Goal: Task Accomplishment & Management: Manage account settings

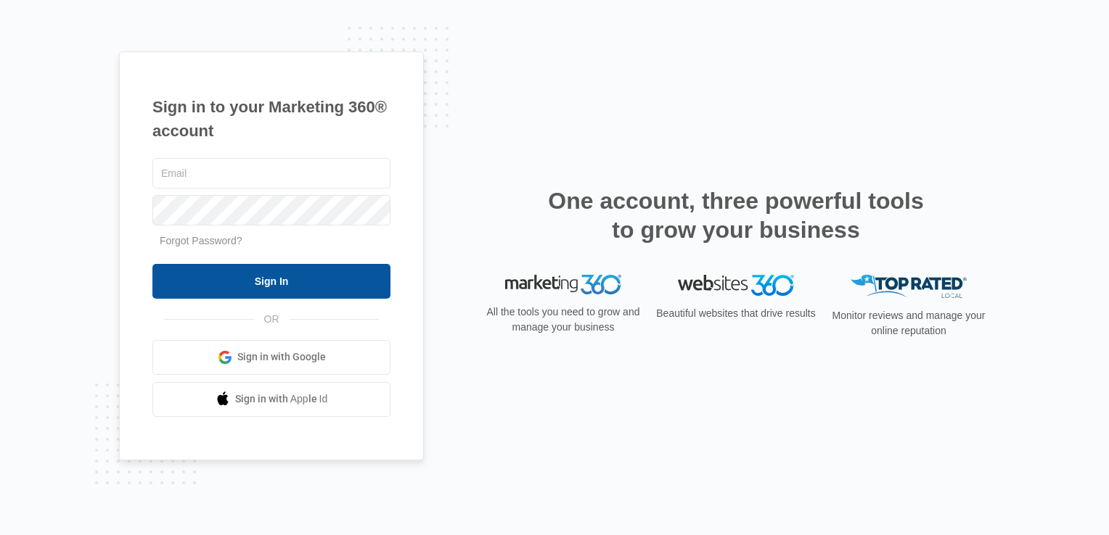
type input "lcutsinger@flycti.com"
click at [282, 295] on input "Sign In" at bounding box center [271, 281] width 238 height 35
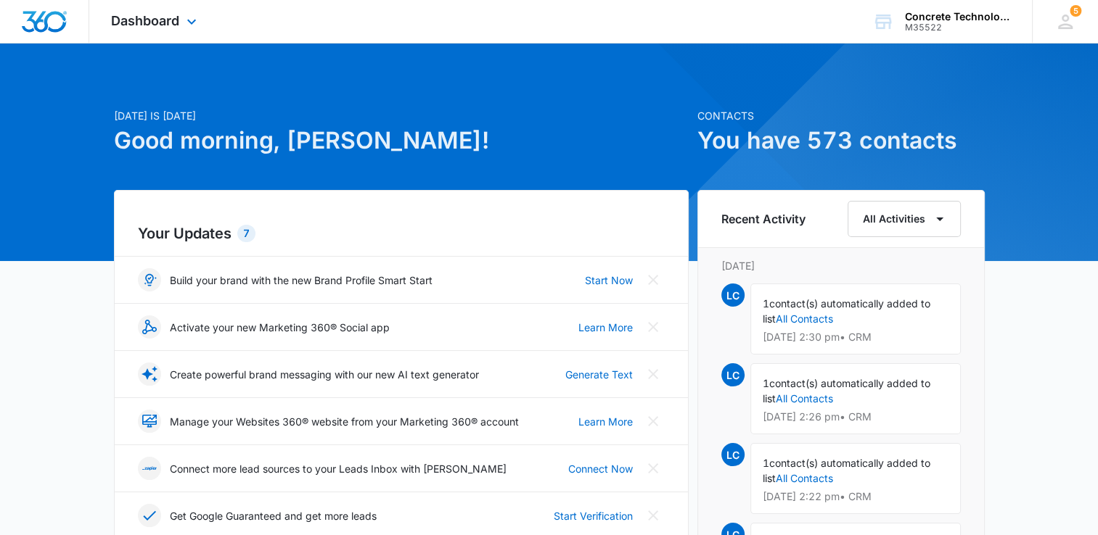
click at [179, 12] on div "Dashboard Apps Reputation Websites Forms CRM Email Social Content Ads Intellige…" at bounding box center [155, 21] width 133 height 43
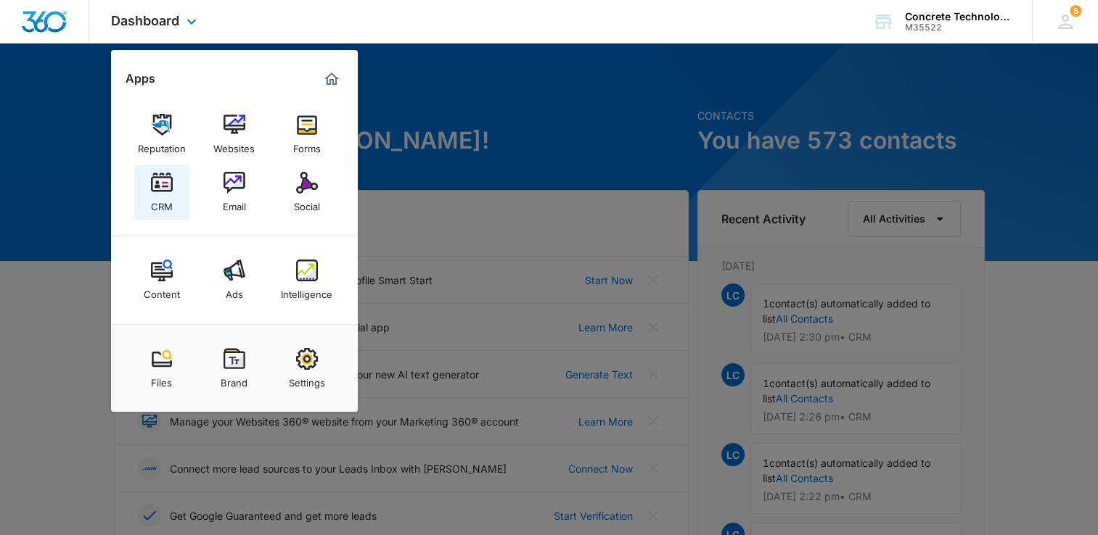
click at [171, 184] on img at bounding box center [162, 183] width 22 height 22
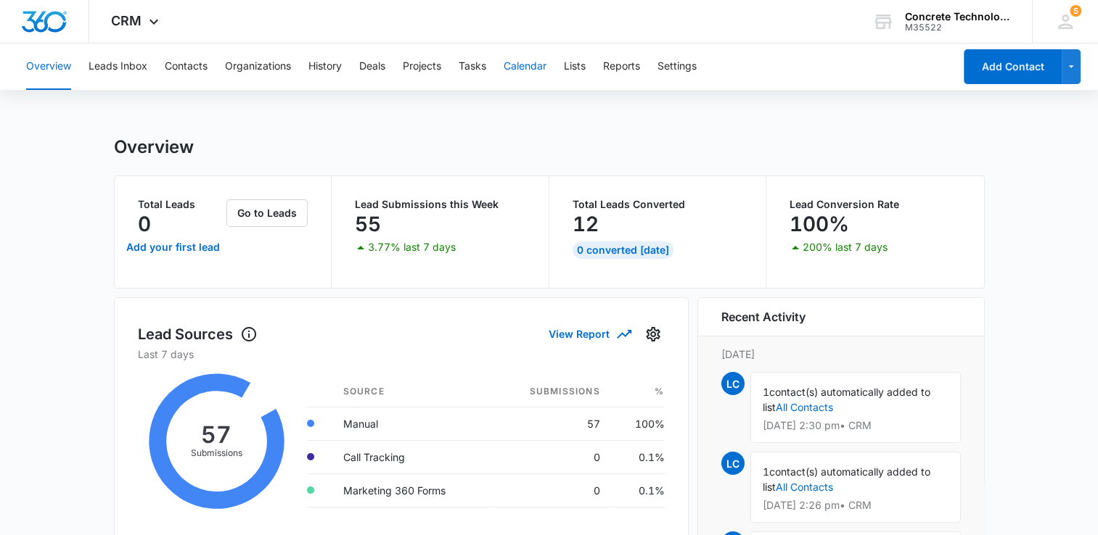
click at [532, 68] on button "Calendar" at bounding box center [525, 67] width 43 height 46
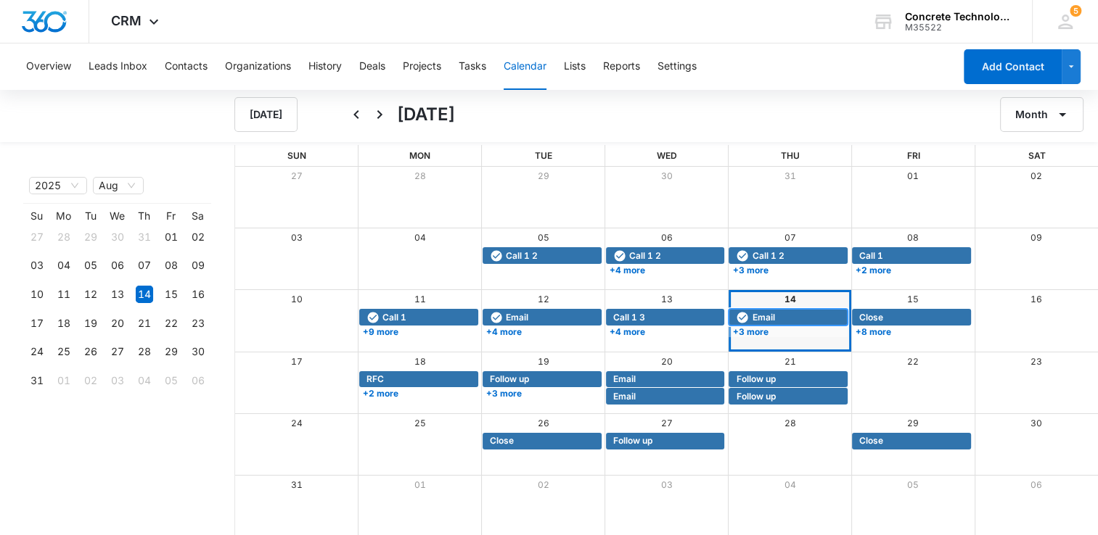
click at [772, 319] on span "Email" at bounding box center [763, 317] width 22 height 13
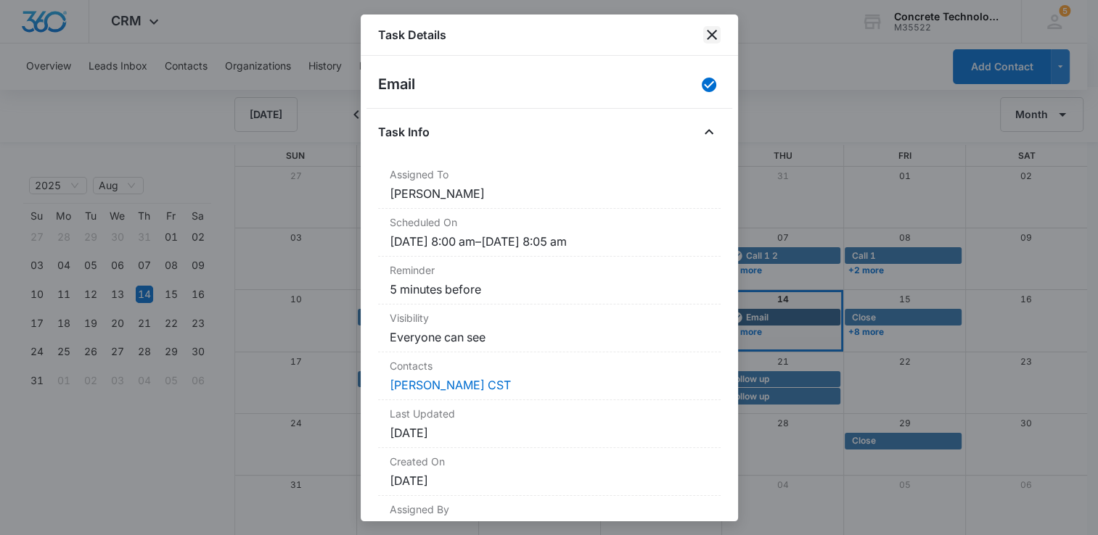
click at [712, 34] on icon "close" at bounding box center [712, 35] width 10 height 10
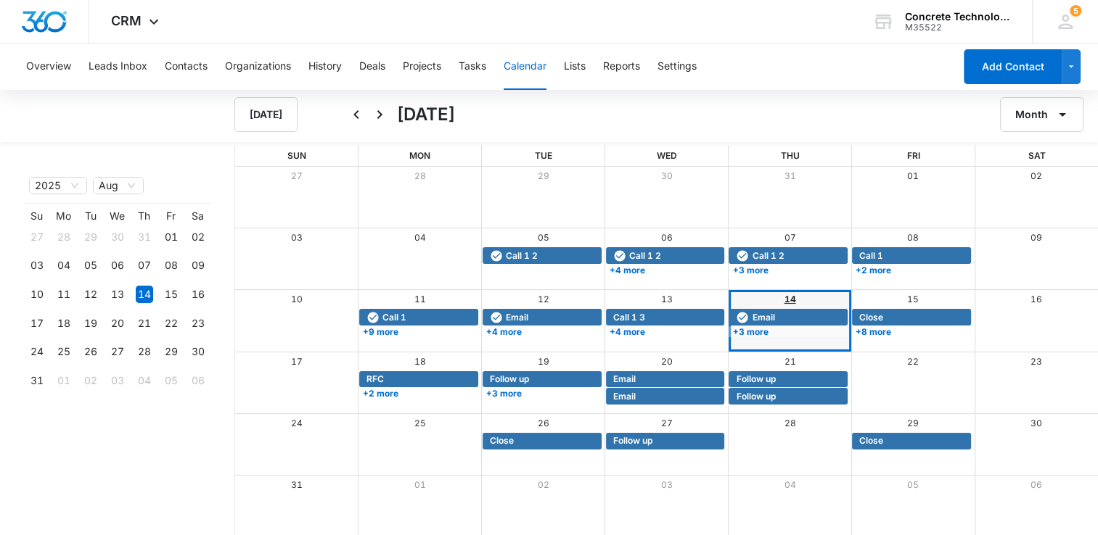
click at [790, 300] on link "14" at bounding box center [790, 299] width 12 height 11
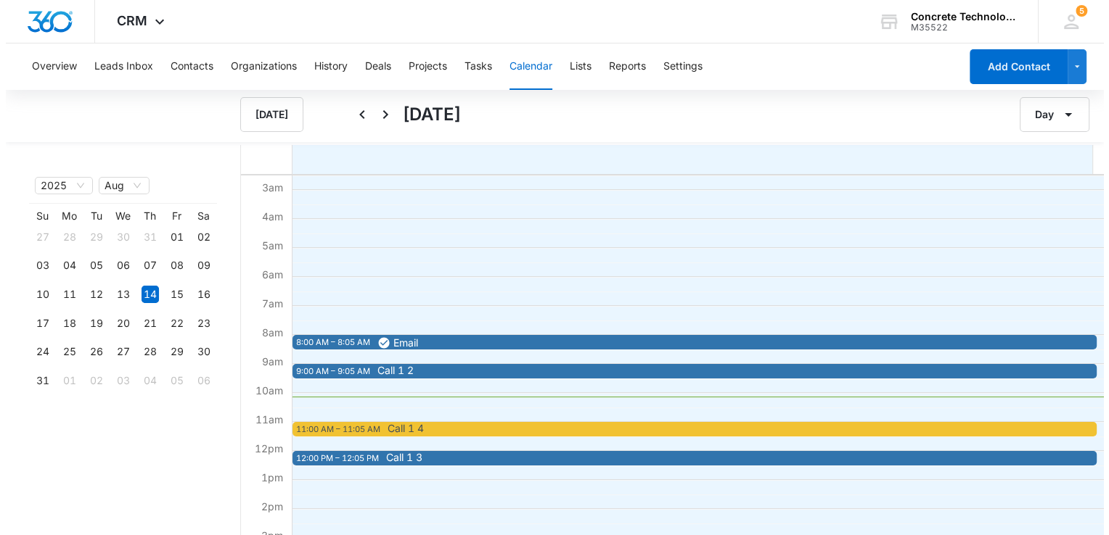
scroll to position [145, 0]
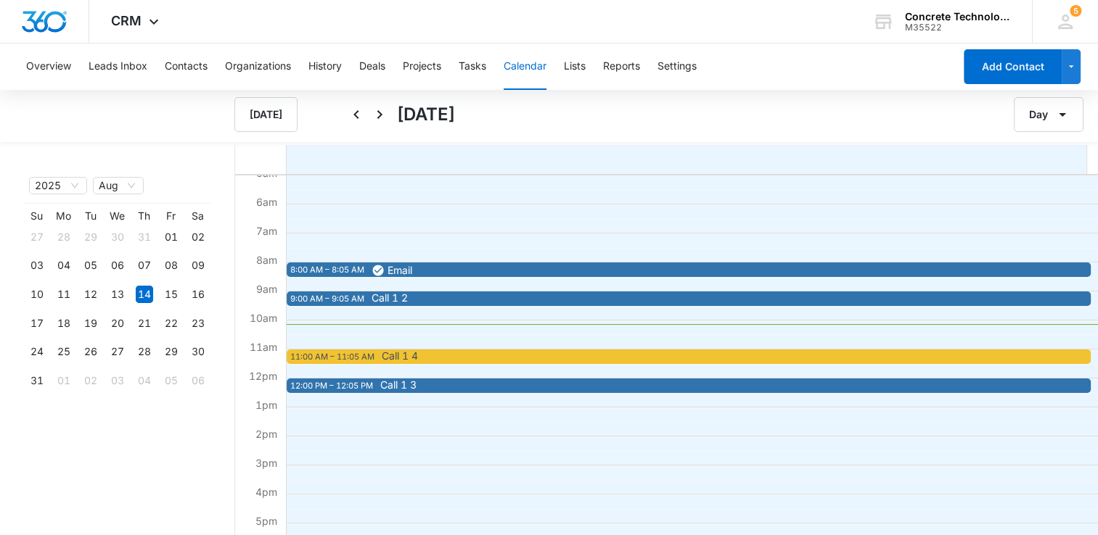
click at [554, 300] on span "Call 1 2" at bounding box center [767, 298] width 793 height 10
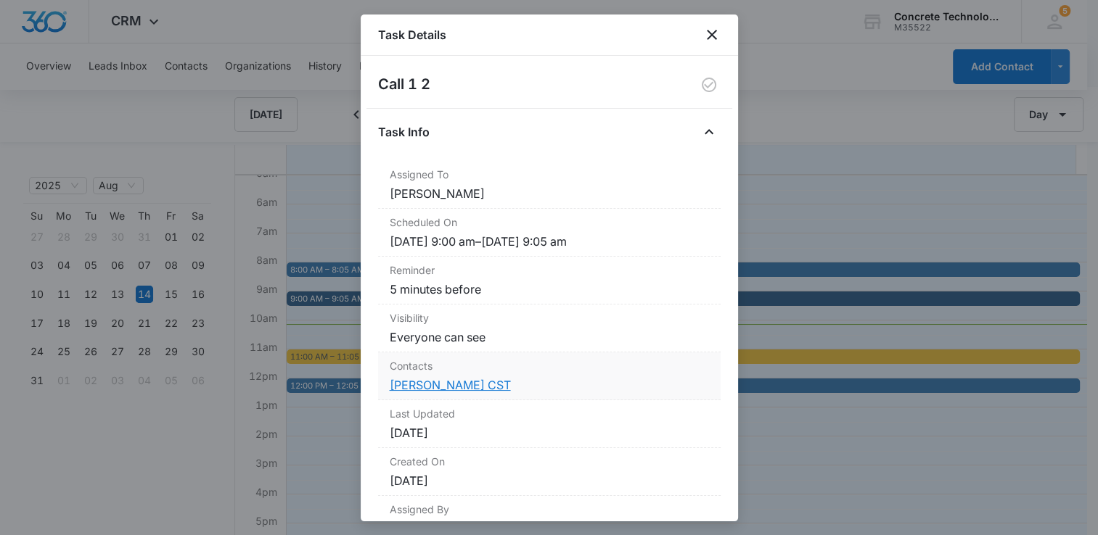
click at [438, 387] on link "[PERSON_NAME] CST" at bounding box center [450, 385] width 121 height 15
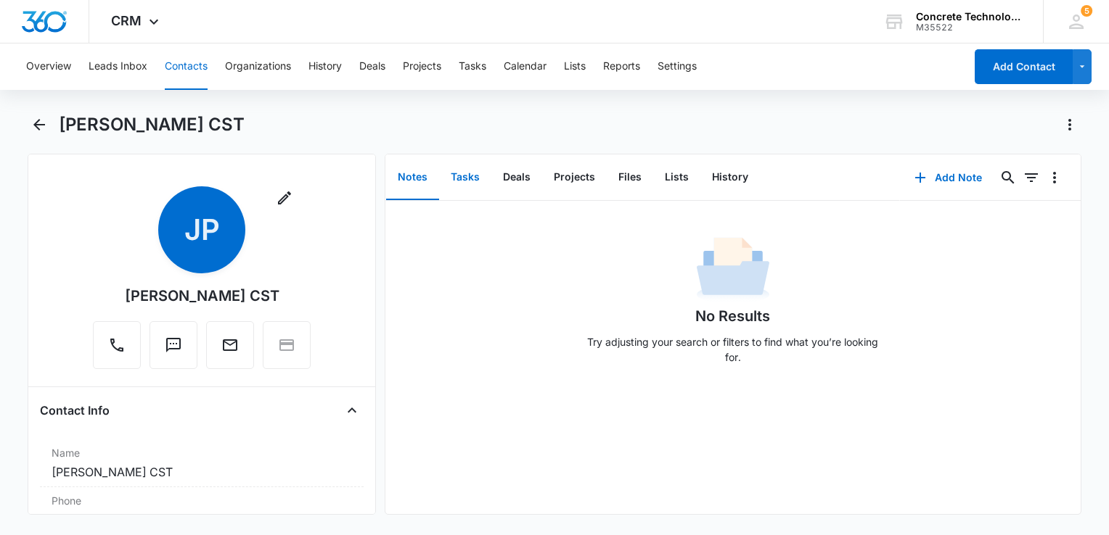
click at [459, 173] on button "Tasks" at bounding box center [465, 177] width 52 height 45
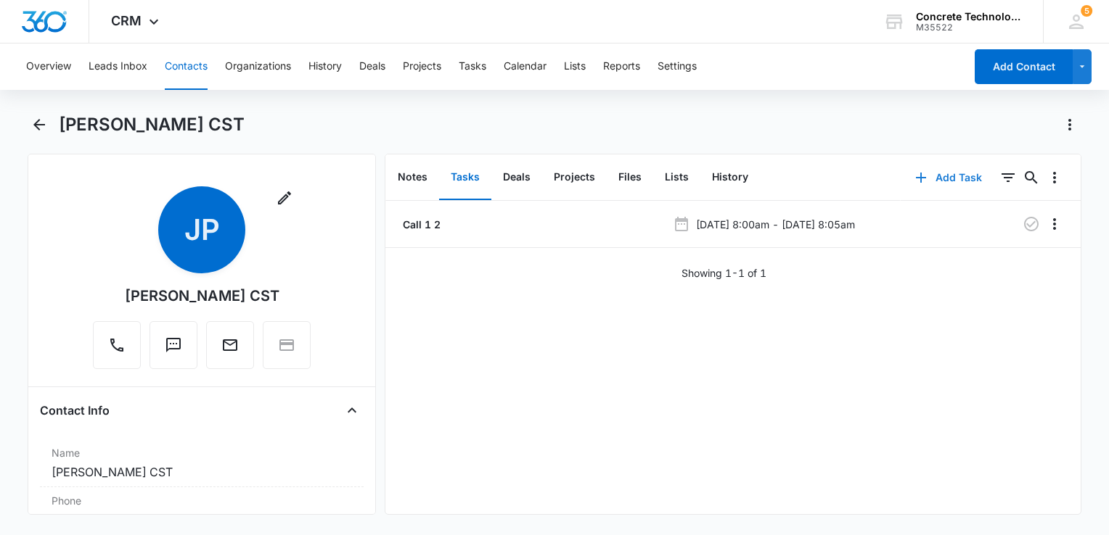
click at [925, 184] on button "Add Task" at bounding box center [948, 177] width 96 height 35
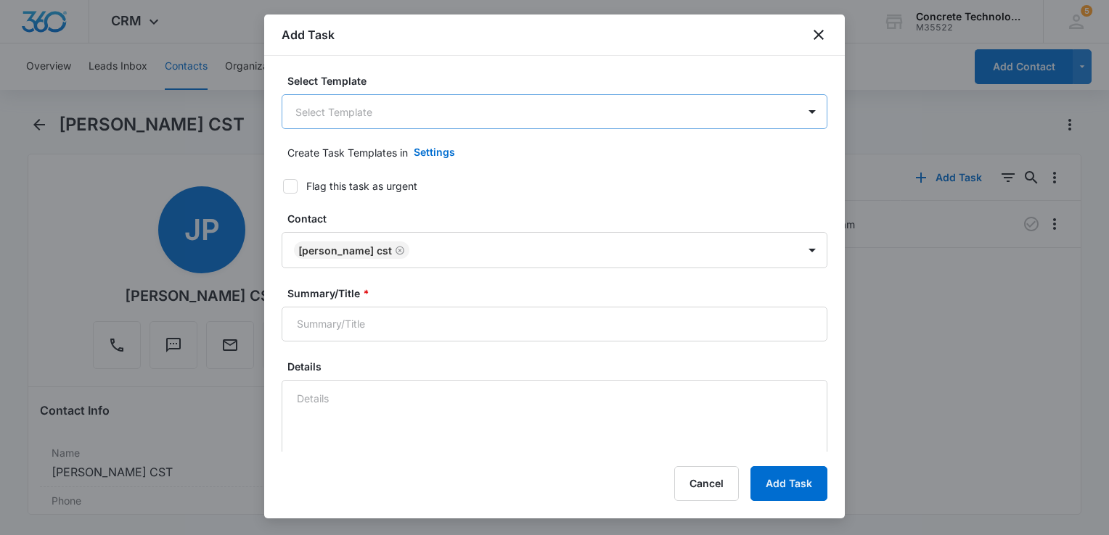
click at [425, 113] on body "CRM Apps Reputation Websites Forms CRM Email Social Content Ads Intelligence Fi…" at bounding box center [554, 267] width 1109 height 535
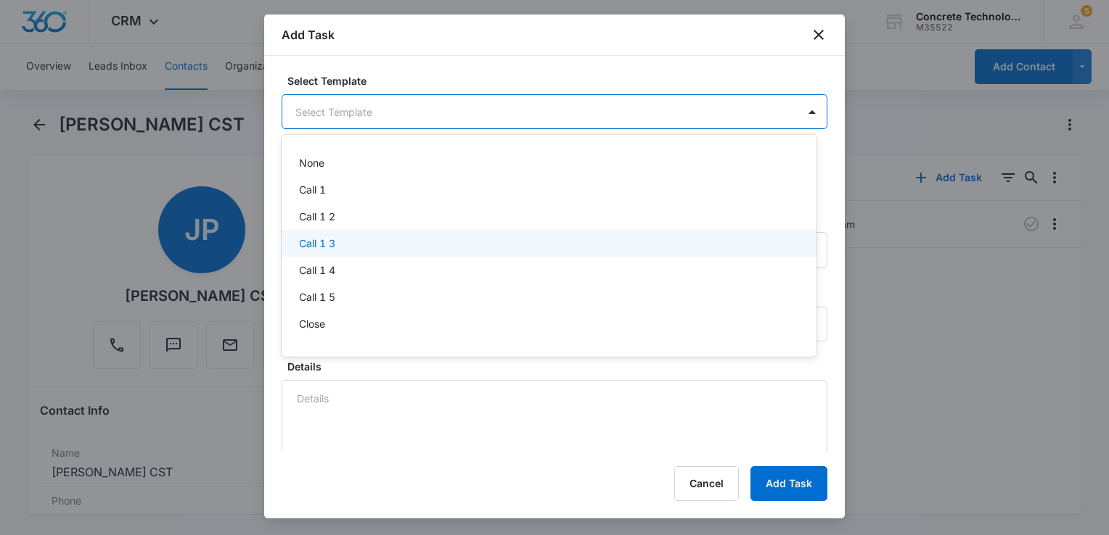
click at [360, 239] on div "Call 1 3" at bounding box center [547, 243] width 497 height 15
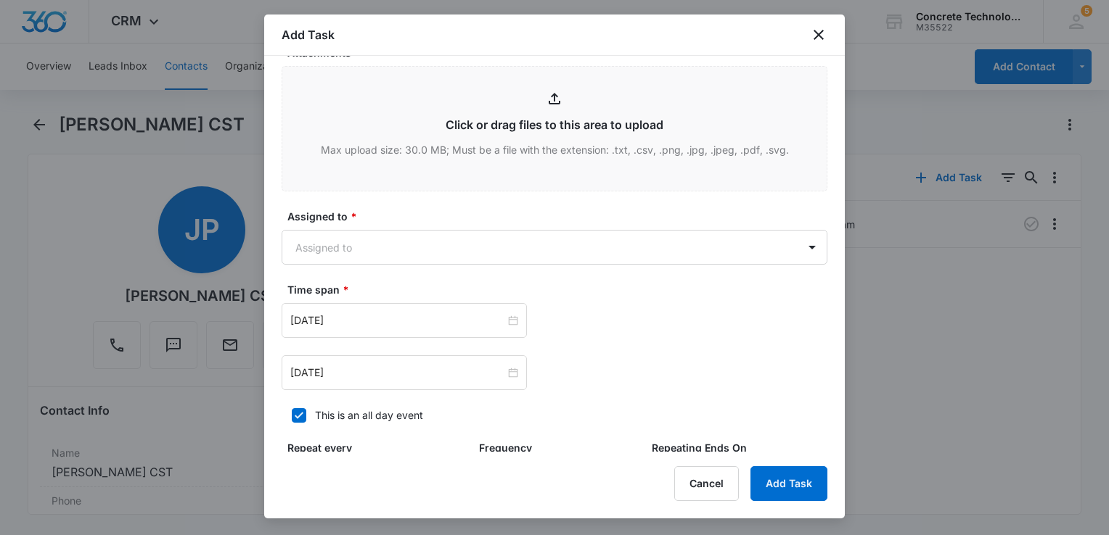
scroll to position [726, 0]
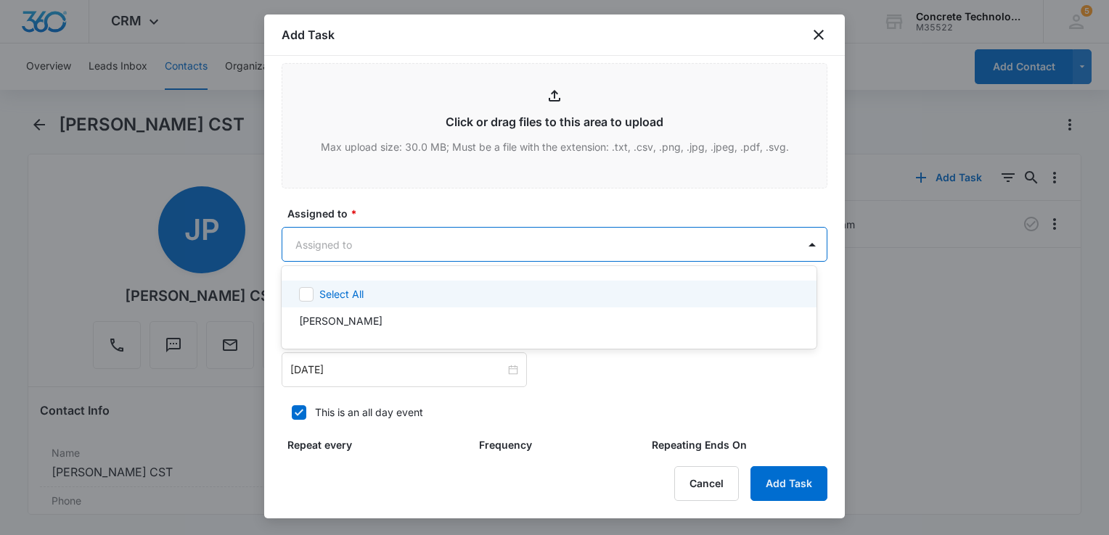
click at [430, 243] on body "CRM Apps Reputation Websites Forms CRM Email Social Content Ads Intelligence Fi…" at bounding box center [554, 267] width 1109 height 535
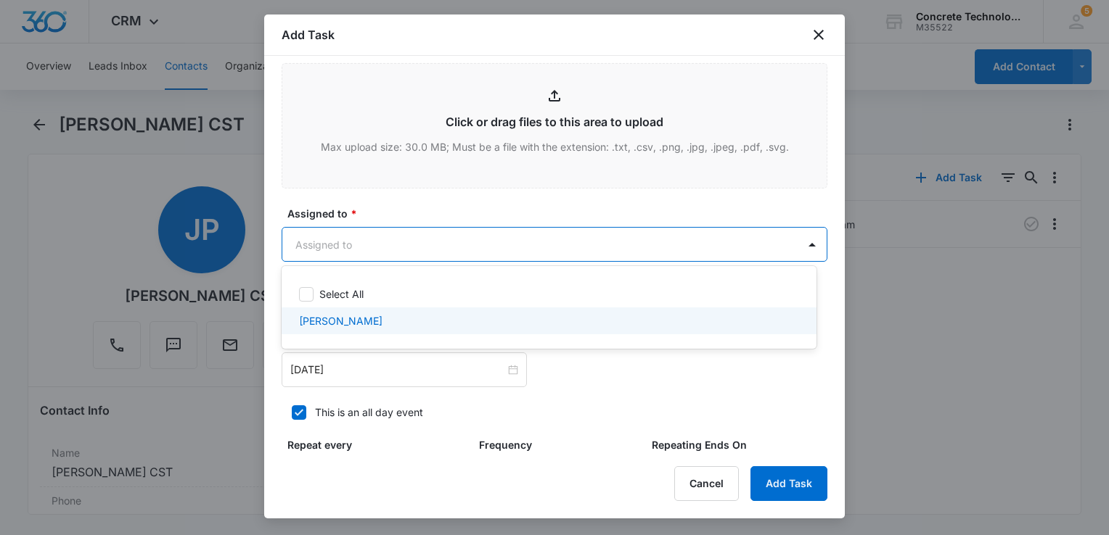
click at [363, 320] on p "[PERSON_NAME]" at bounding box center [340, 320] width 83 height 15
checkbox input "true"
click at [552, 378] on div at bounding box center [554, 267] width 1109 height 535
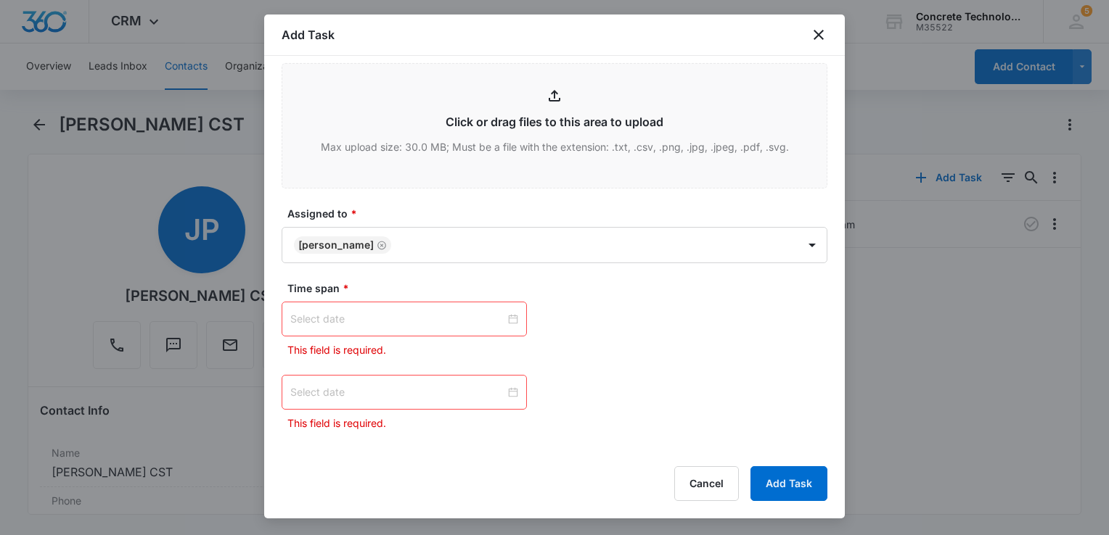
click at [427, 393] on input at bounding box center [397, 393] width 215 height 16
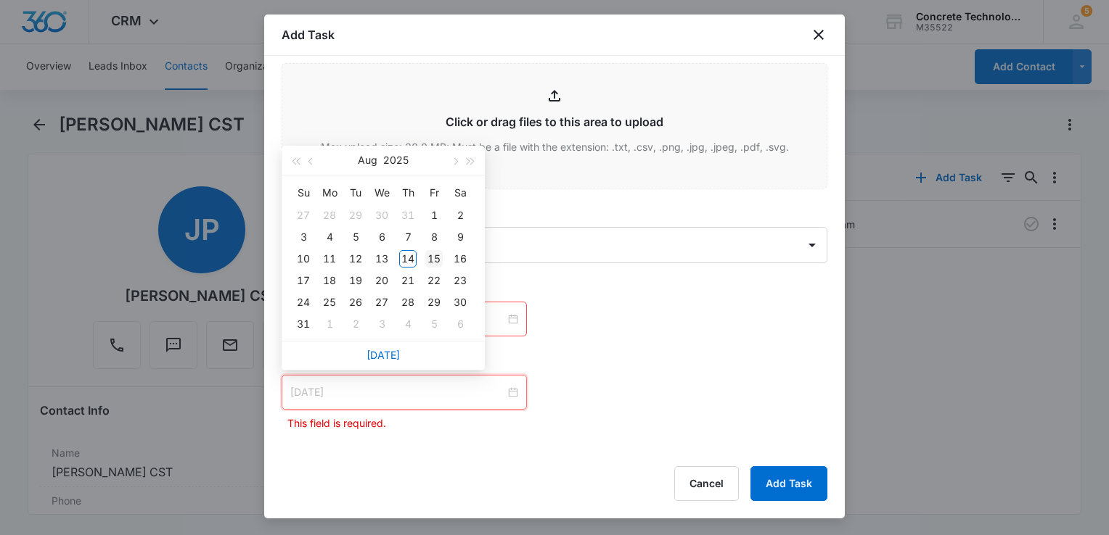
type input "[DATE]"
click at [435, 259] on div "15" at bounding box center [433, 258] width 17 height 17
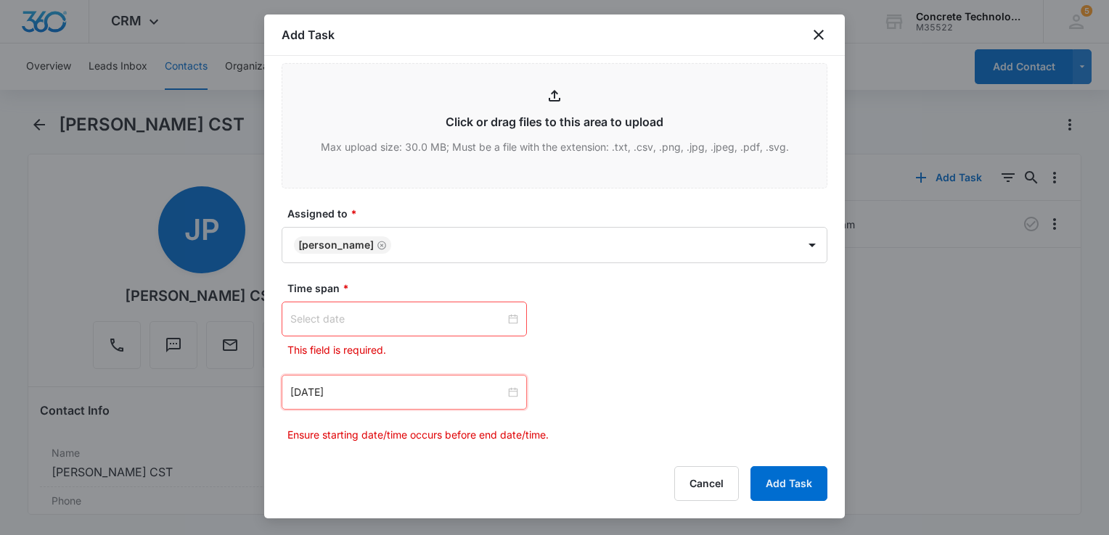
click at [424, 308] on div at bounding box center [404, 319] width 245 height 35
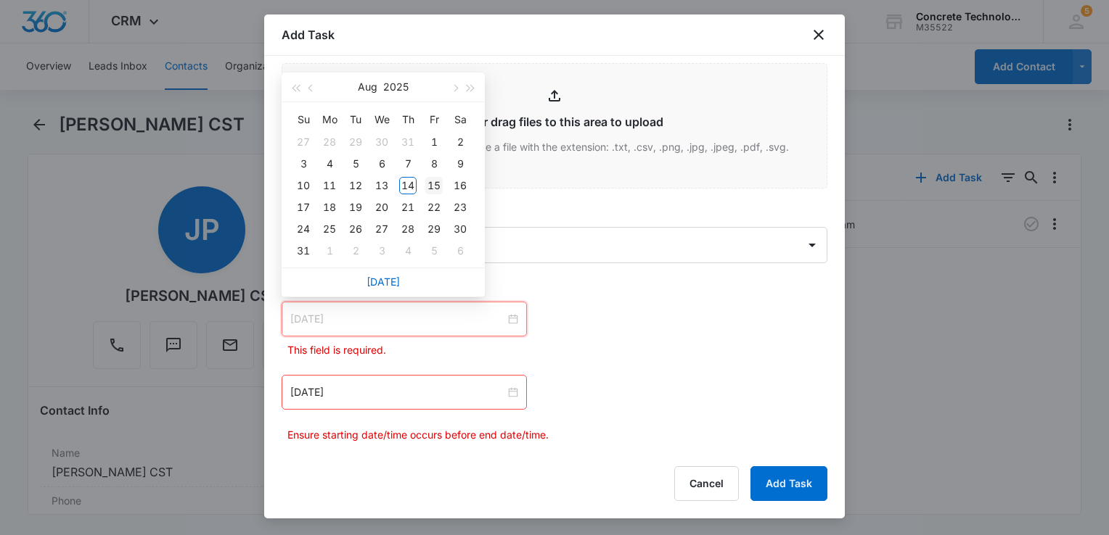
type input "[DATE]"
click at [438, 186] on div "15" at bounding box center [433, 185] width 17 height 17
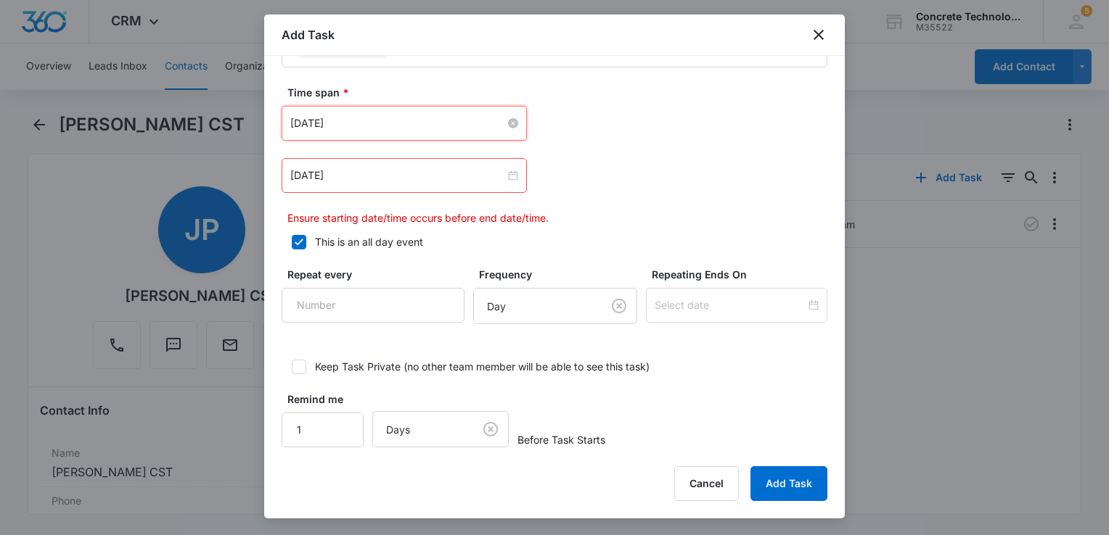
scroll to position [932, 0]
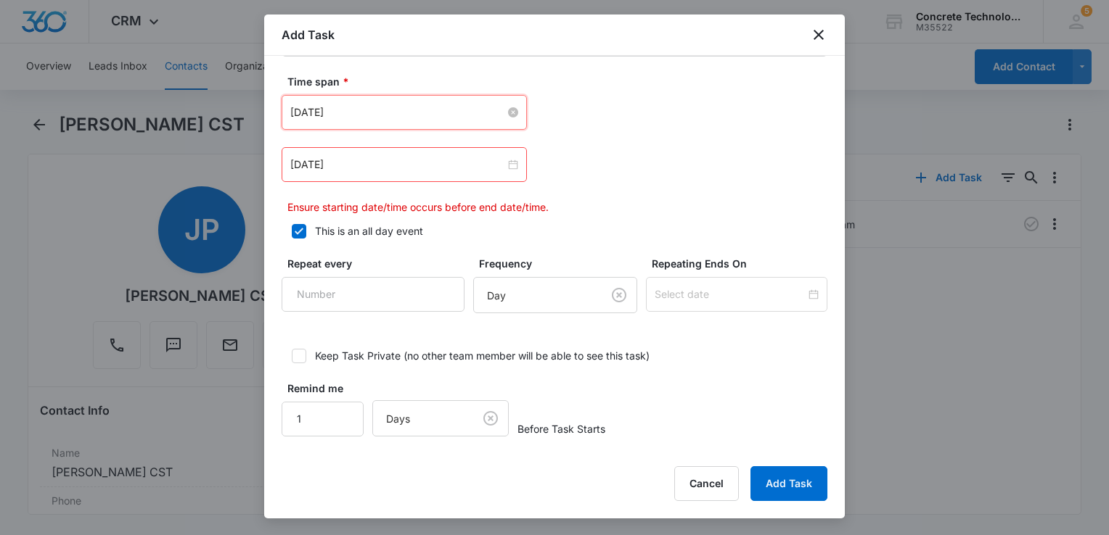
click at [305, 224] on label "This is an all day event" at bounding box center [555, 230] width 546 height 15
click at [292, 226] on input "This is an all day event" at bounding box center [287, 231] width 10 height 10
checkbox input "false"
click at [606, 106] on input "12:00 am" at bounding box center [606, 112] width 87 height 16
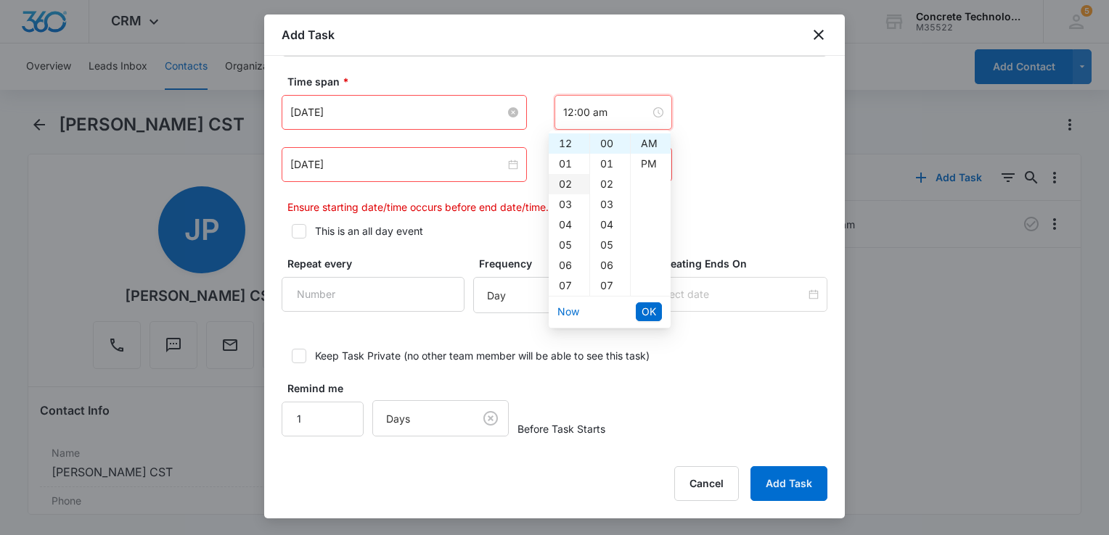
click at [563, 186] on div "02" at bounding box center [568, 184] width 41 height 20
click at [607, 174] on div "30" at bounding box center [610, 173] width 40 height 20
click at [640, 160] on div "PM" at bounding box center [650, 164] width 40 height 20
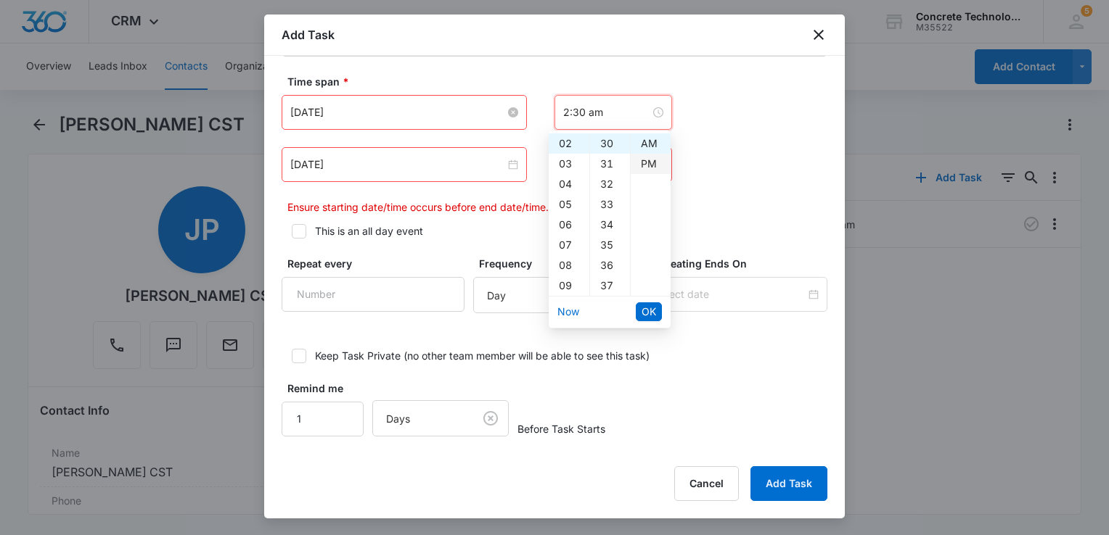
type input "2:30 pm"
click at [641, 301] on li "OK" at bounding box center [649, 312] width 26 height 25
click at [641, 306] on button "OK" at bounding box center [649, 312] width 26 height 19
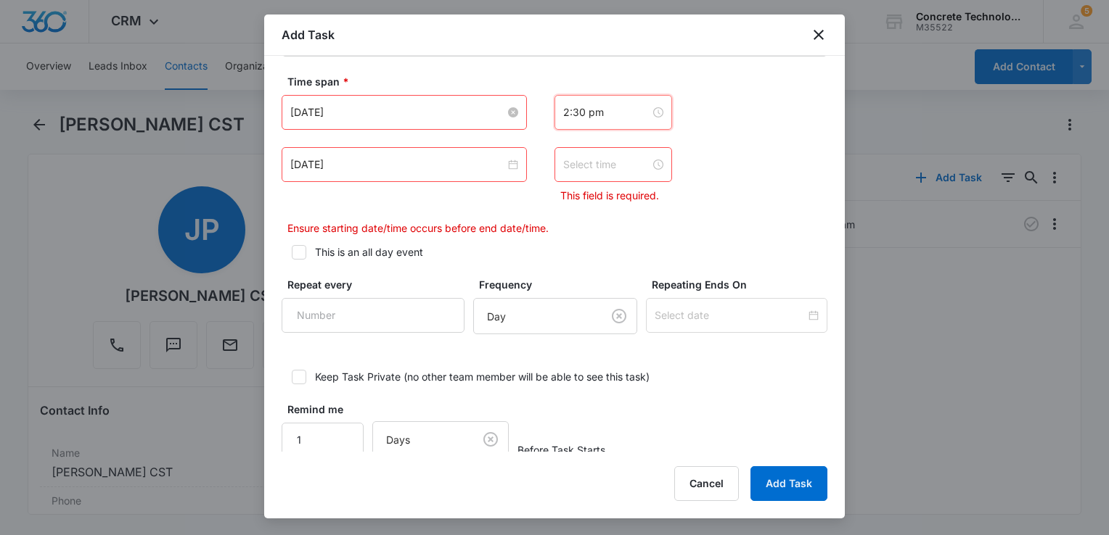
click at [616, 160] on input at bounding box center [606, 165] width 87 height 16
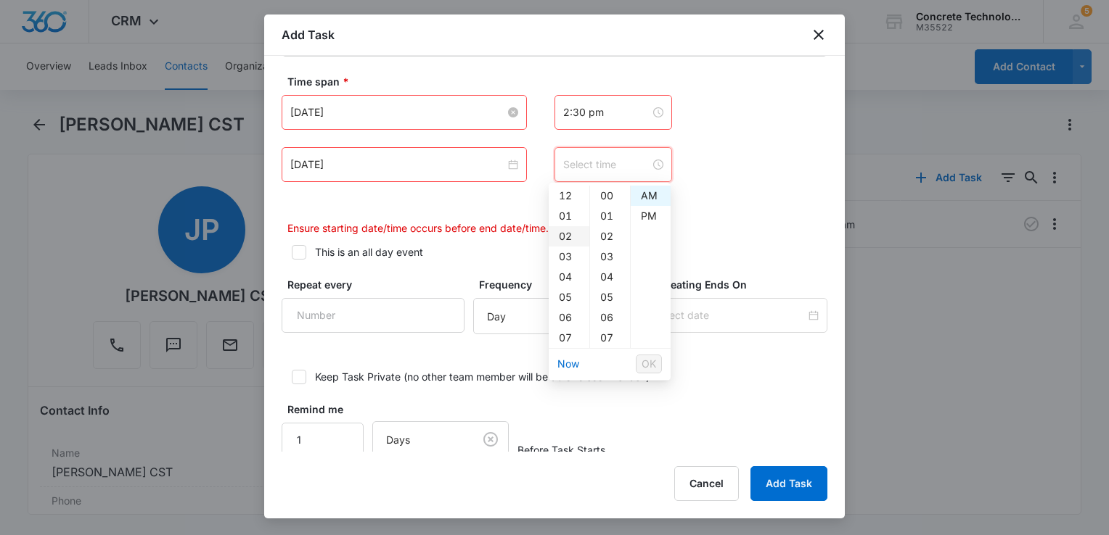
click at [559, 231] on div "02" at bounding box center [568, 236] width 41 height 20
click at [607, 259] on div "35" at bounding box center [610, 254] width 40 height 20
click at [647, 209] on div "PM" at bounding box center [650, 216] width 40 height 20
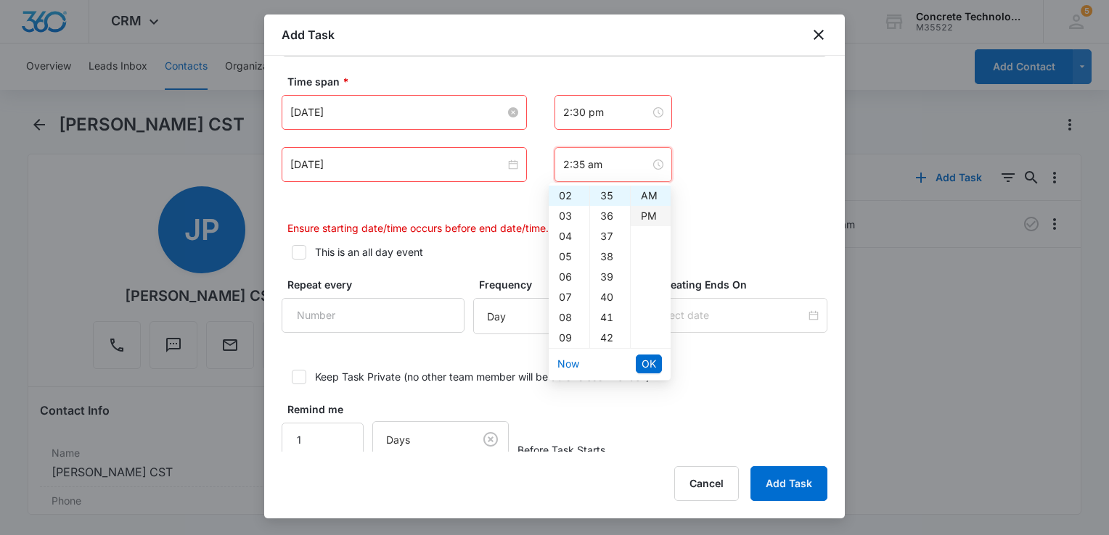
type input "2:35 pm"
click at [639, 364] on button "OK" at bounding box center [649, 364] width 26 height 19
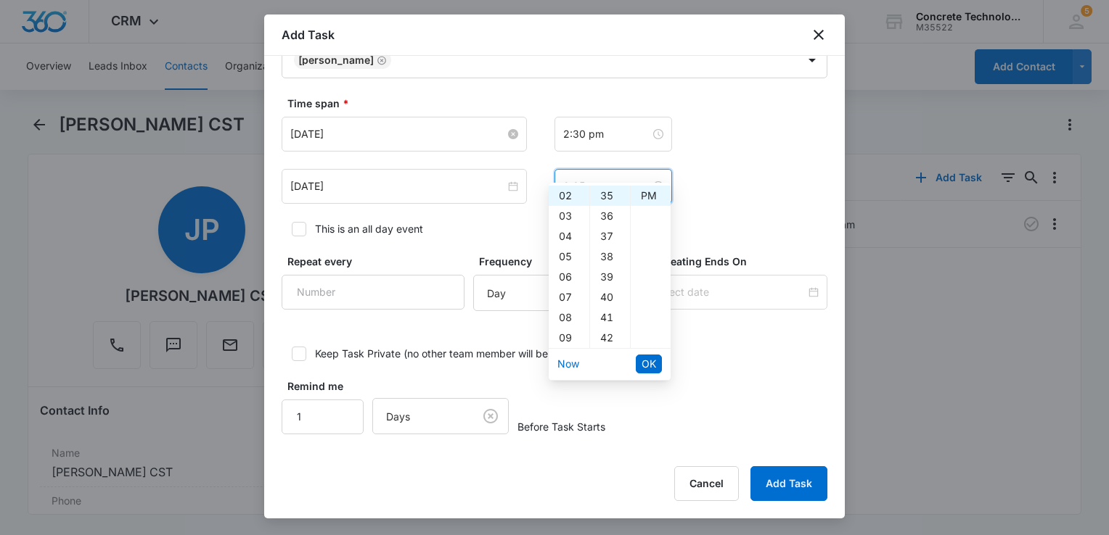
scroll to position [908, 0]
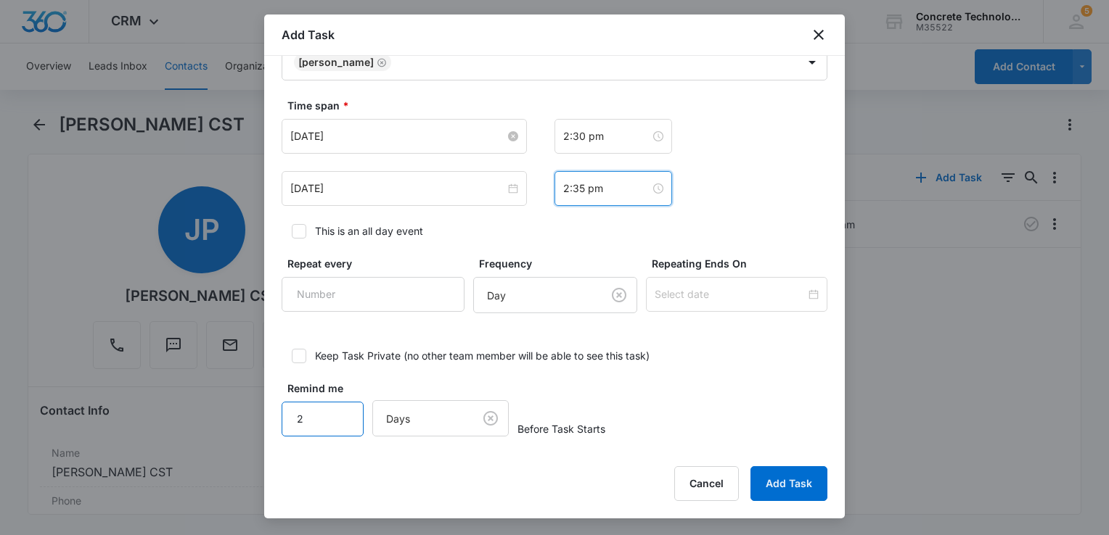
click at [339, 408] on input "2" at bounding box center [323, 419] width 82 height 35
click at [339, 408] on input "3" at bounding box center [323, 419] width 82 height 35
click at [339, 408] on input "4" at bounding box center [323, 419] width 82 height 35
type input "5"
click at [339, 408] on input "5" at bounding box center [323, 419] width 82 height 35
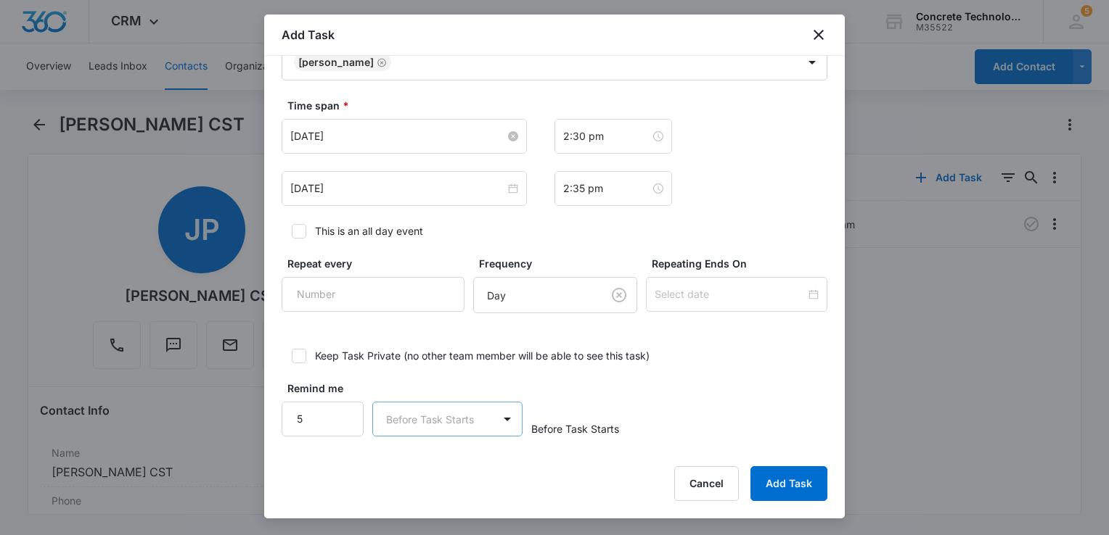
click at [469, 415] on body "CRM Apps Reputation Websites Forms CRM Email Social Content Ads Intelligence Fi…" at bounding box center [554, 267] width 1109 height 535
click at [435, 311] on div "Minutes" at bounding box center [444, 312] width 112 height 15
click at [794, 485] on button "Add Task" at bounding box center [788, 484] width 77 height 35
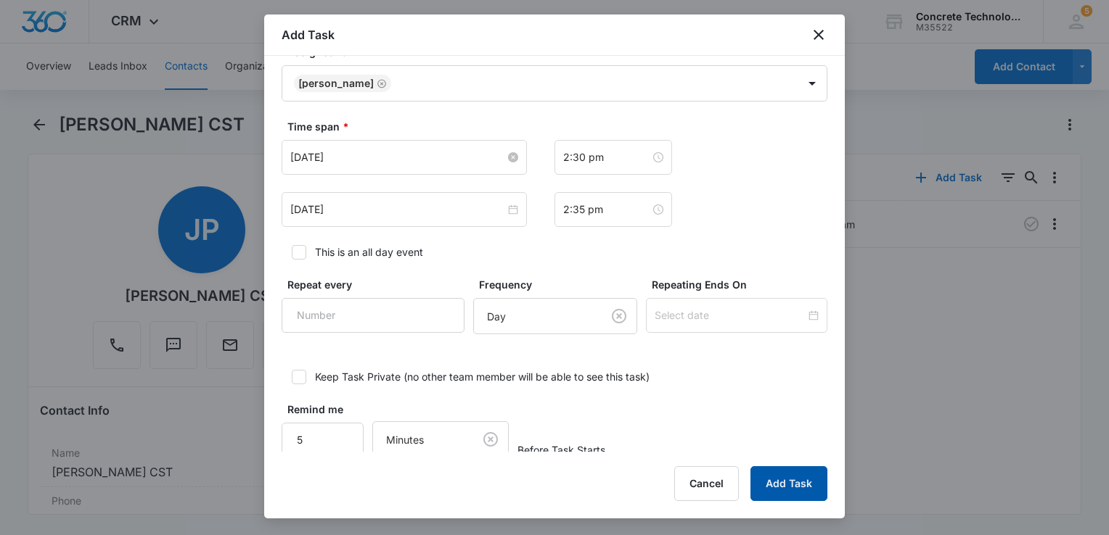
scroll to position [71, 0]
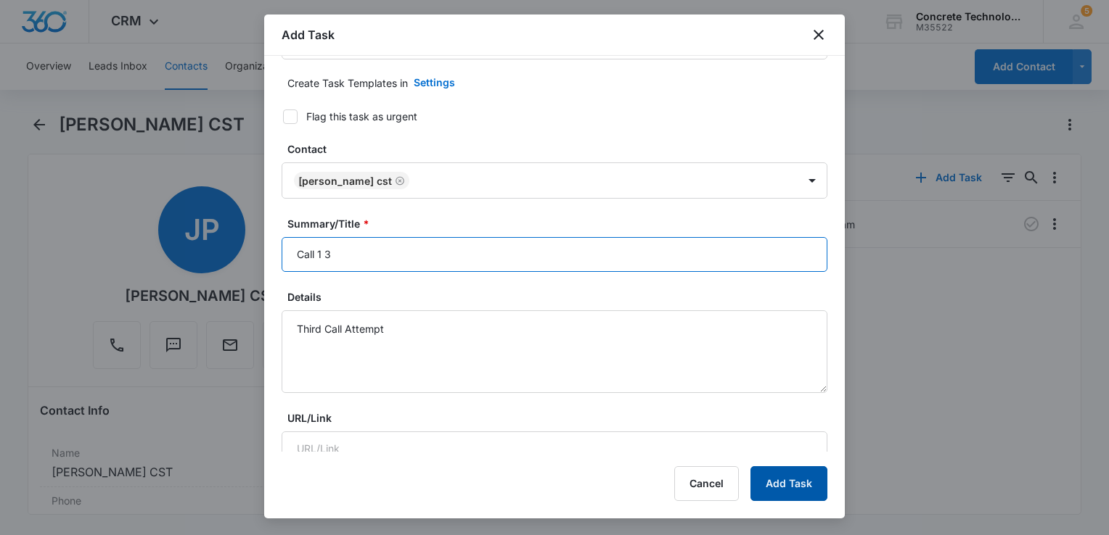
type input "Call 1 3"
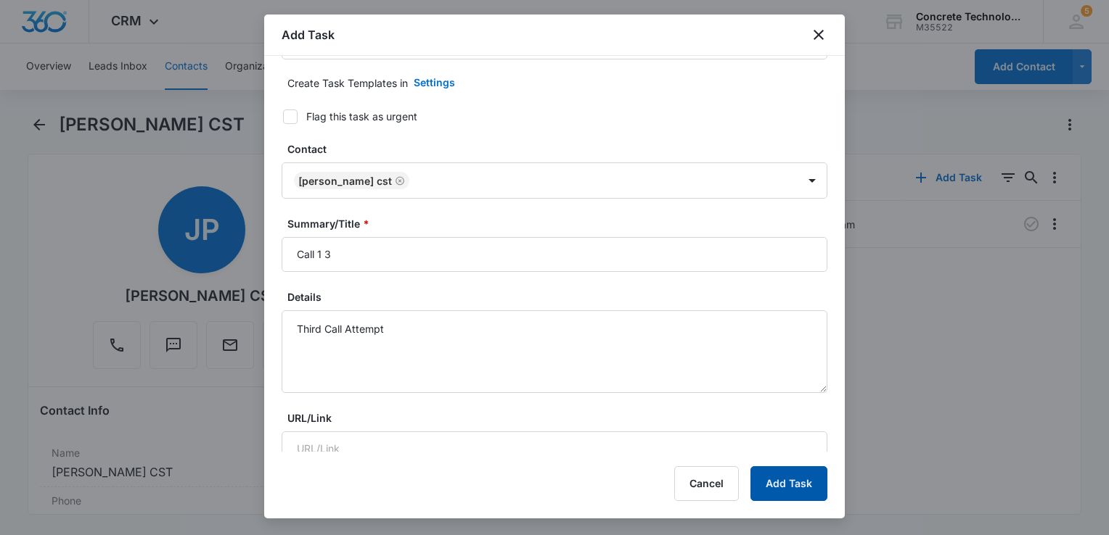
click at [774, 477] on button "Add Task" at bounding box center [788, 484] width 77 height 35
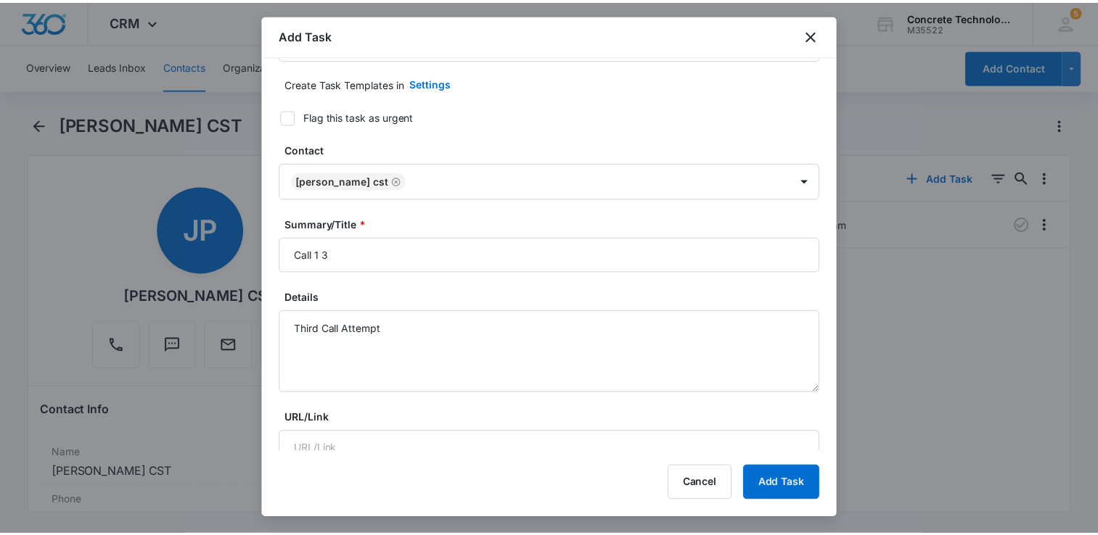
scroll to position [0, 0]
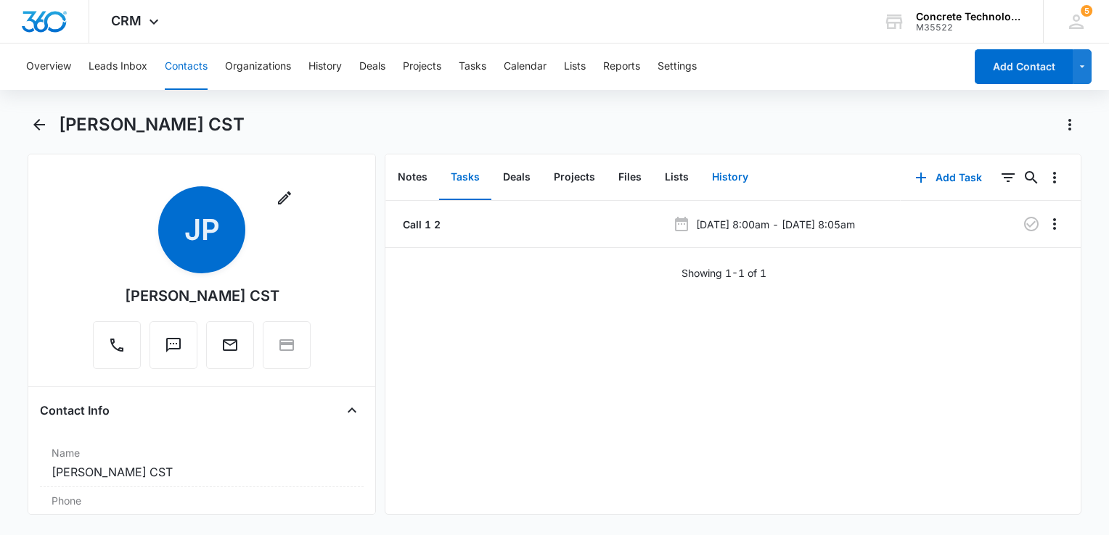
click at [722, 177] on button "History" at bounding box center [729, 177] width 59 height 45
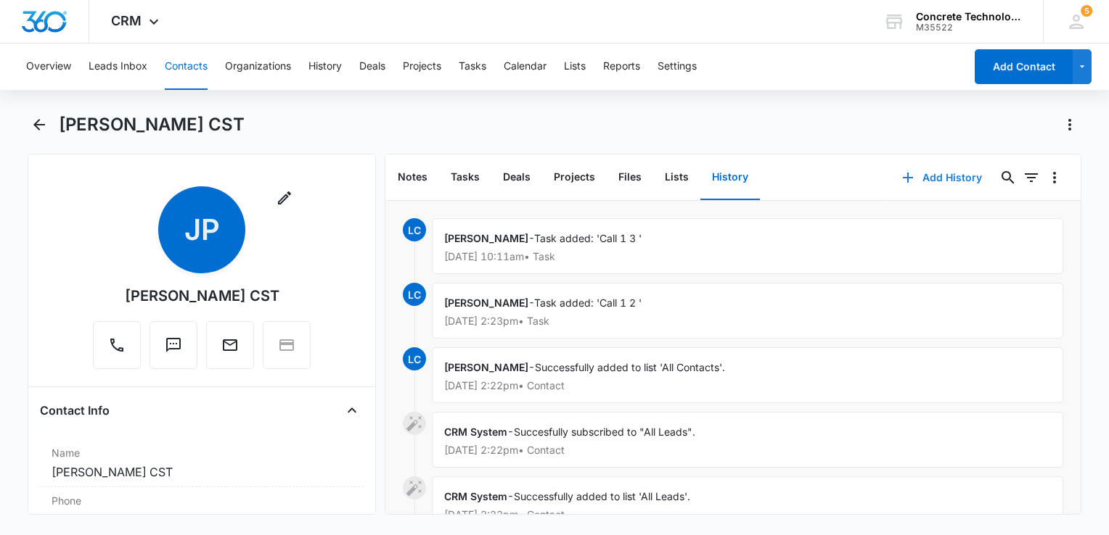
click at [926, 178] on button "Add History" at bounding box center [941, 177] width 109 height 35
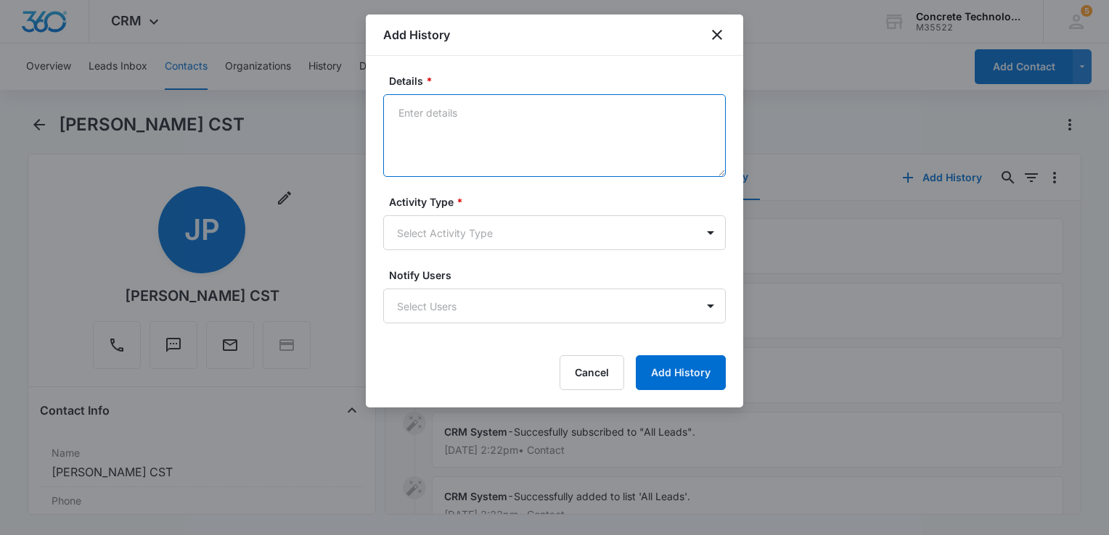
click at [491, 126] on textarea "Details *" at bounding box center [554, 135] width 342 height 83
type textarea "Voice mail"
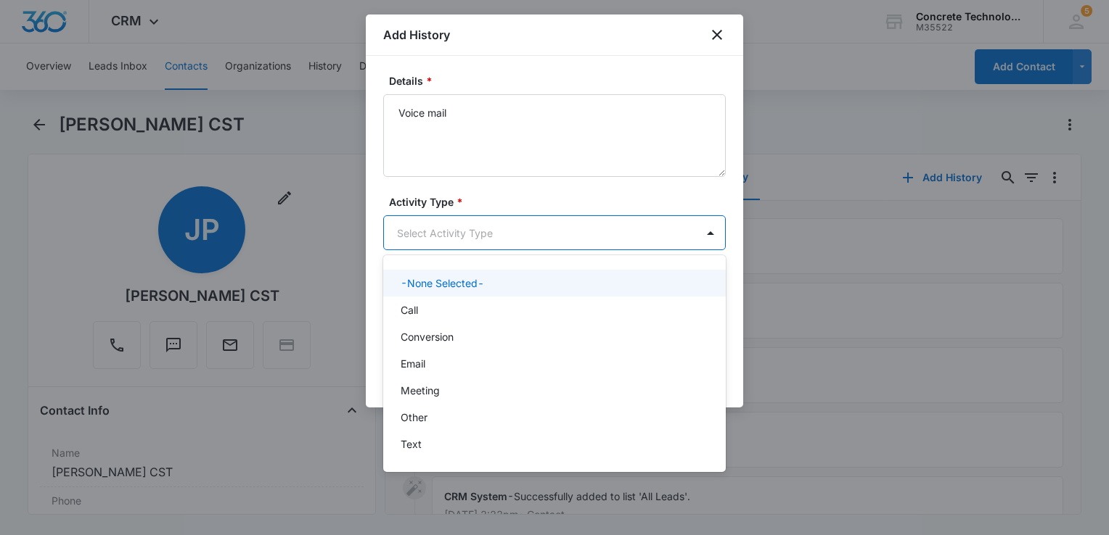
click at [447, 245] on body "CRM Apps Reputation Websites Forms CRM Email Social Content Ads Intelligence Fi…" at bounding box center [554, 267] width 1109 height 535
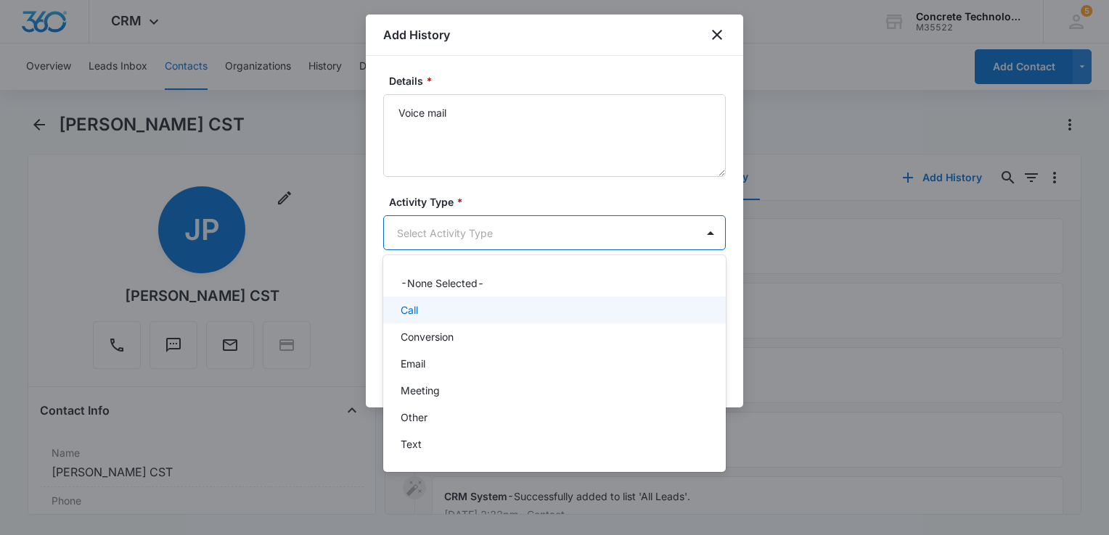
click at [434, 319] on div "Call" at bounding box center [554, 310] width 342 height 27
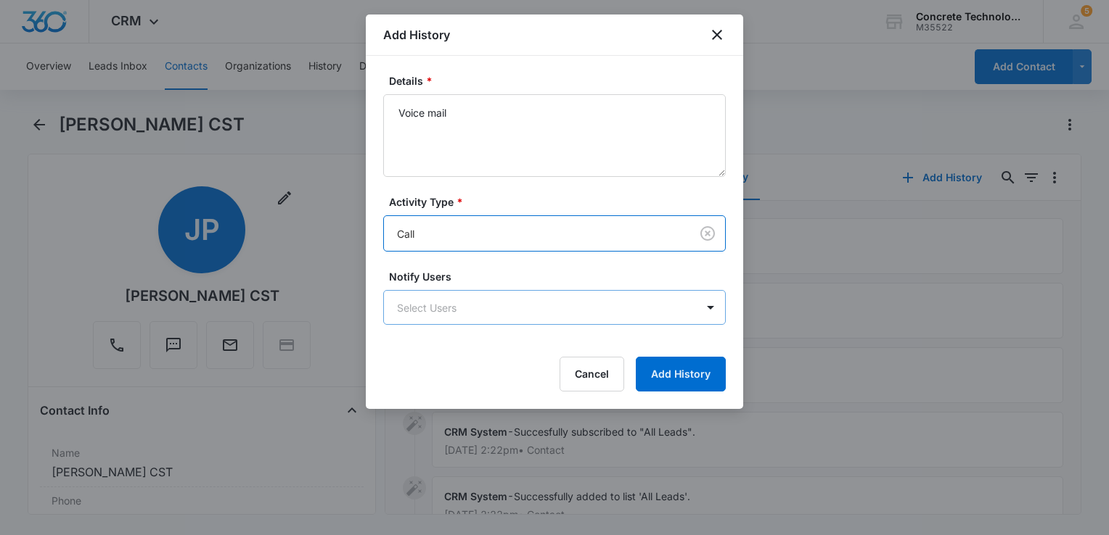
click at [450, 316] on body "CRM Apps Reputation Websites Forms CRM Email Social Content Ads Intelligence Fi…" at bounding box center [554, 267] width 1109 height 535
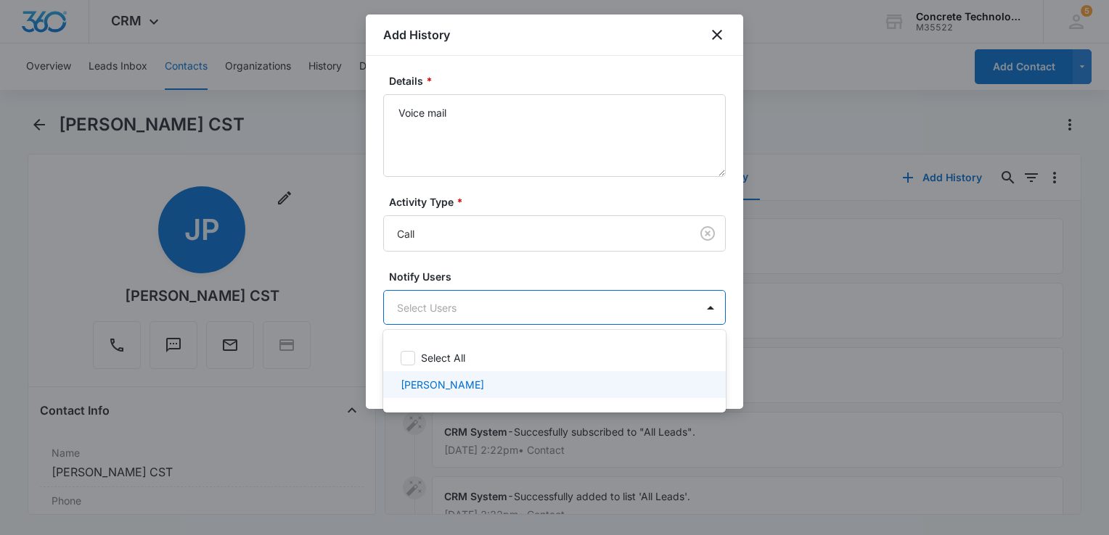
click at [448, 387] on p "[PERSON_NAME]" at bounding box center [441, 384] width 83 height 15
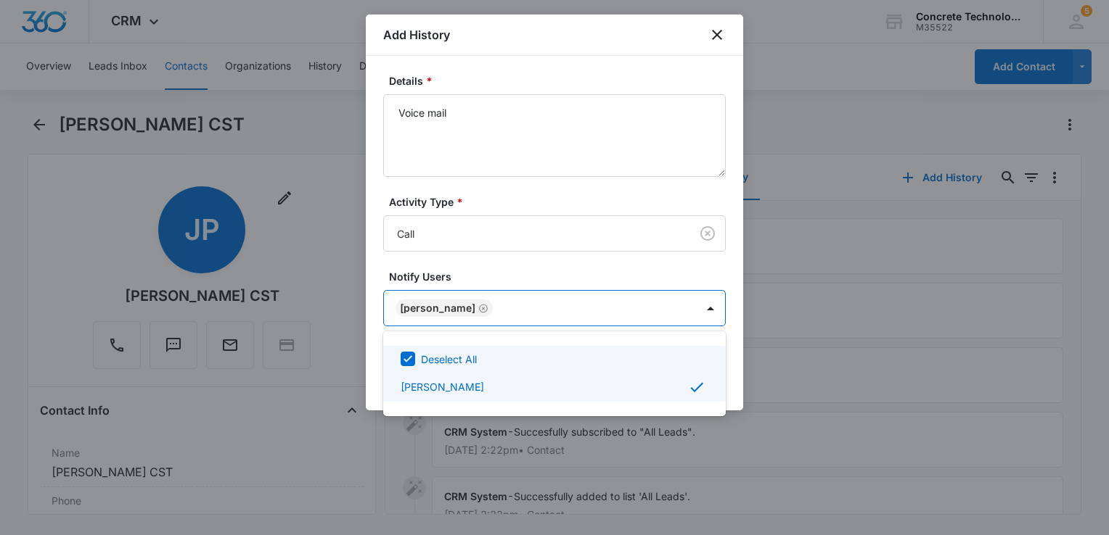
click at [633, 132] on div at bounding box center [554, 267] width 1109 height 535
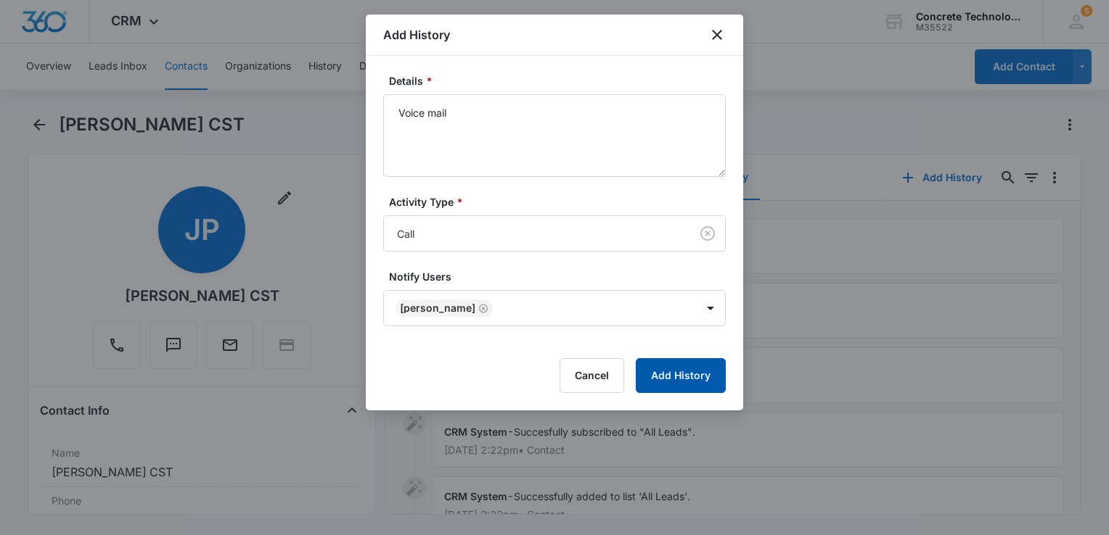
click at [695, 388] on button "Add History" at bounding box center [681, 375] width 90 height 35
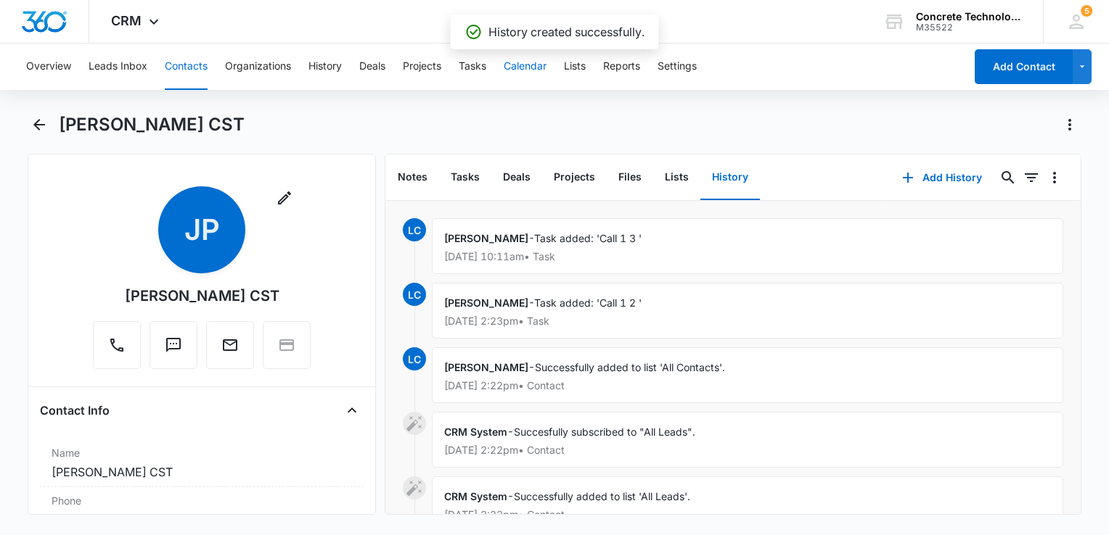
click at [519, 66] on button "Calendar" at bounding box center [525, 67] width 43 height 46
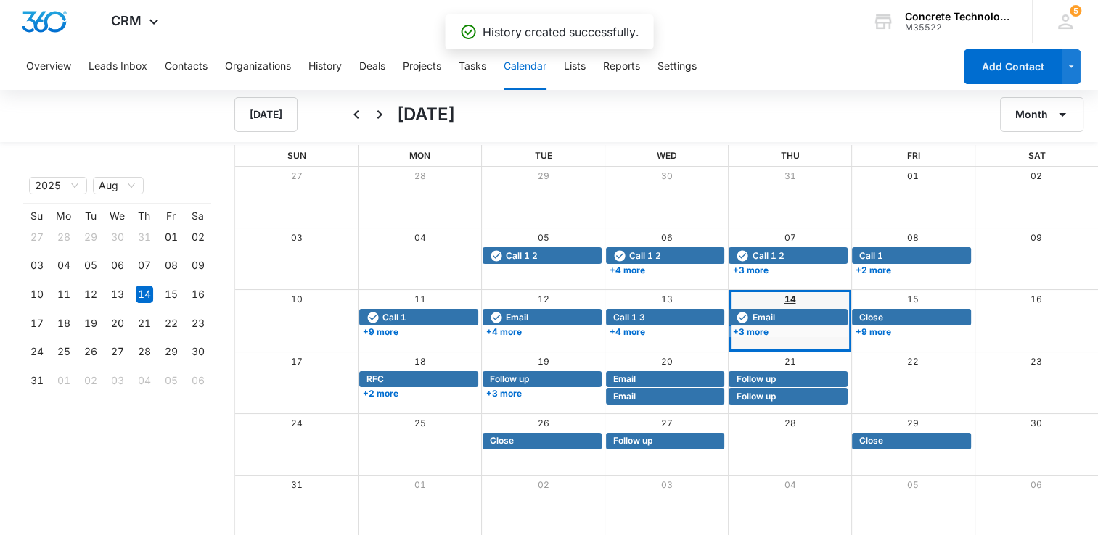
click at [788, 303] on link "14" at bounding box center [790, 299] width 12 height 11
